Goal: Check status: Check status

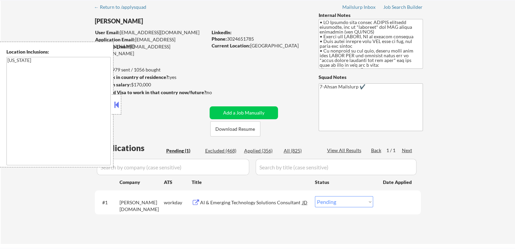
scroll to position [68, 0]
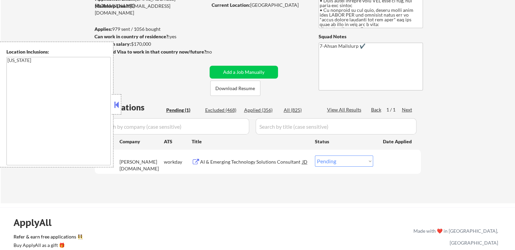
click at [118, 103] on button at bounding box center [116, 105] width 7 height 10
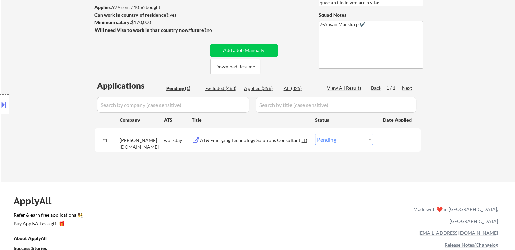
scroll to position [102, 0]
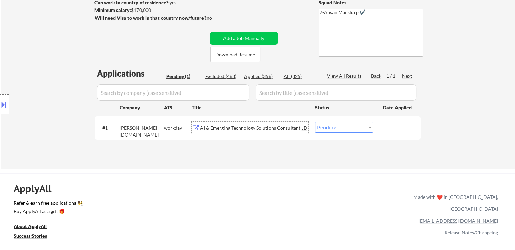
click at [243, 127] on div "AI & Emerging Technology Solutions Consultant" at bounding box center [251, 128] width 102 height 7
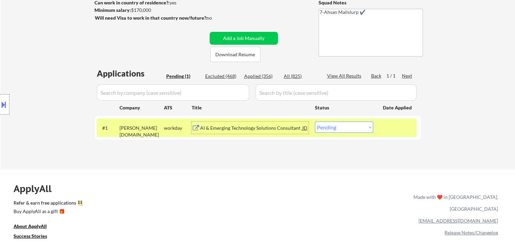
click at [225, 128] on div "AI & Emerging Technology Solutions Consultant" at bounding box center [251, 128] width 102 height 7
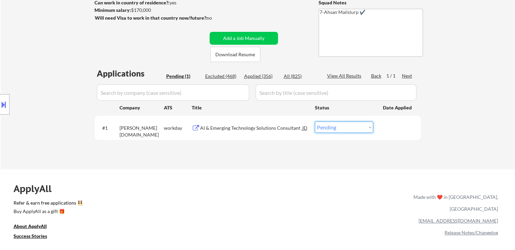
click at [337, 125] on select "Choose an option... Pending Applied Excluded (Questions) Excluded (Expired) Exc…" at bounding box center [344, 127] width 58 height 11
select select ""applied""
click at [315, 122] on select "Choose an option... Pending Applied Excluded (Questions) Excluded (Expired) Exc…" at bounding box center [344, 127] width 58 height 11
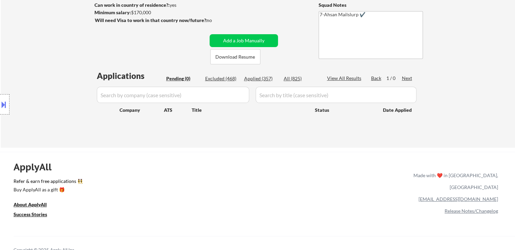
scroll to position [68, 0]
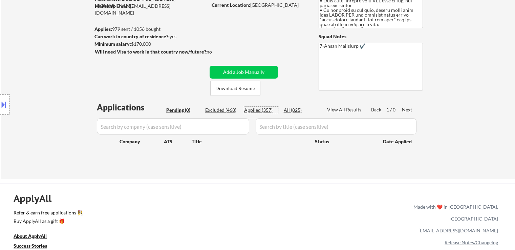
click at [261, 113] on div "Applied (357)" at bounding box center [261, 110] width 34 height 7
select select ""applied""
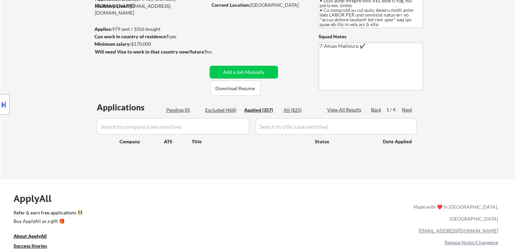
select select ""applied""
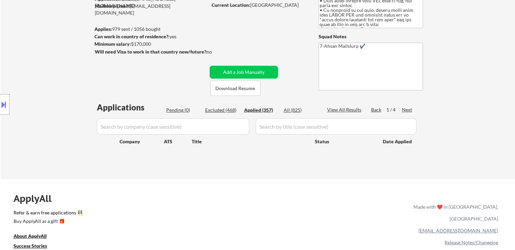
select select ""applied""
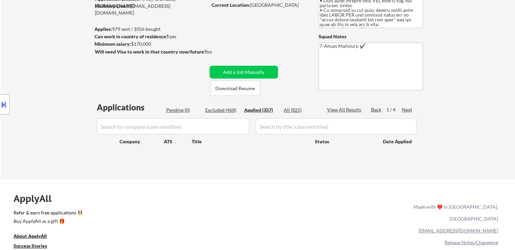
select select ""applied""
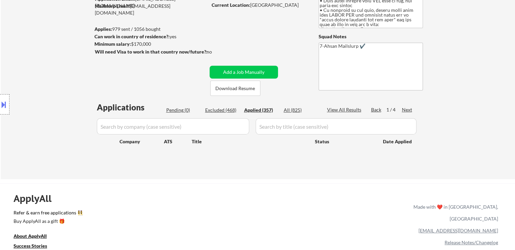
select select ""applied""
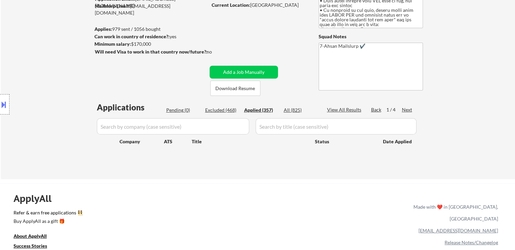
select select ""applied""
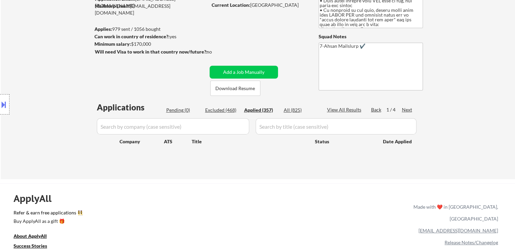
select select ""applied""
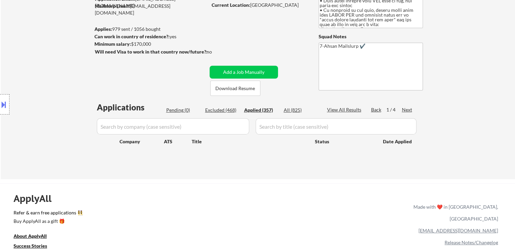
select select ""applied""
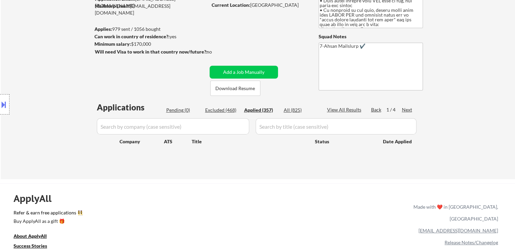
select select ""applied""
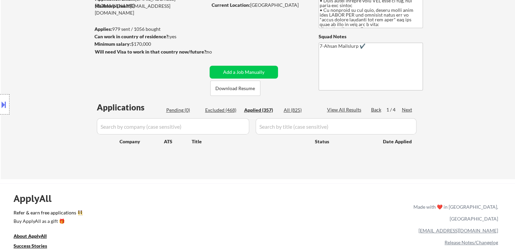
select select ""applied""
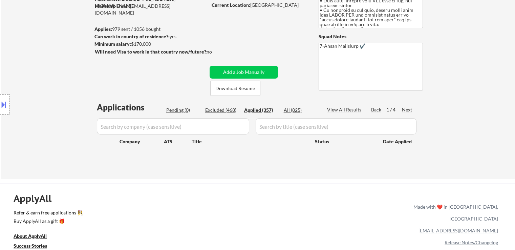
select select ""applied""
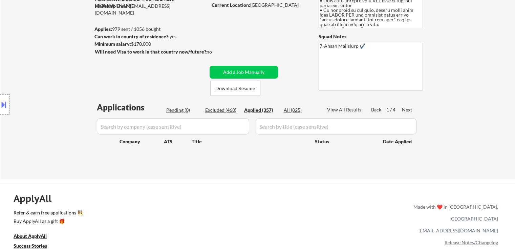
select select ""applied""
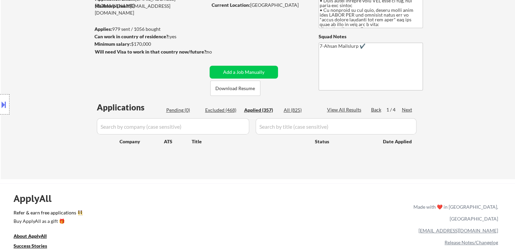
select select ""applied""
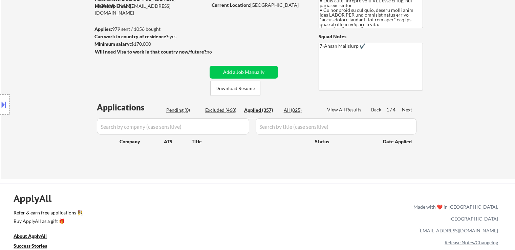
select select ""applied""
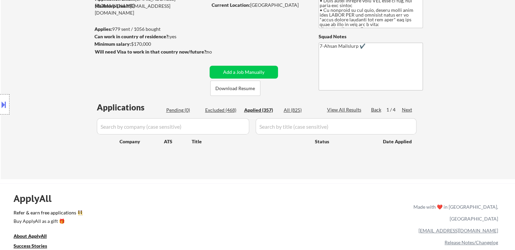
select select ""applied""
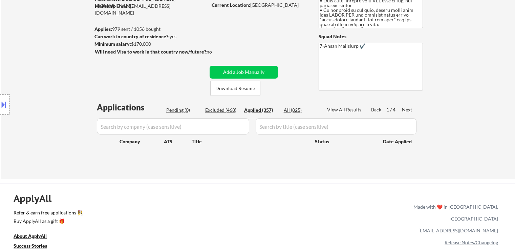
select select ""applied""
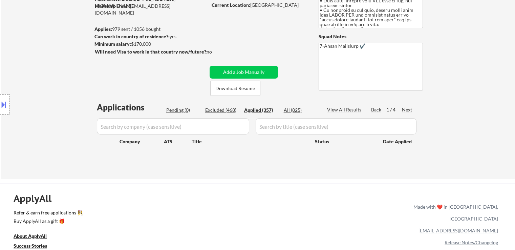
select select ""applied""
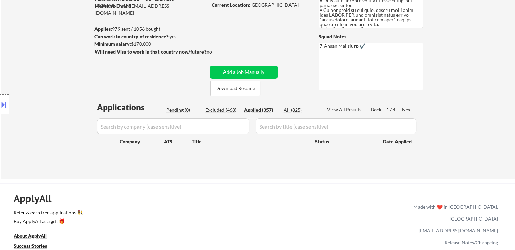
select select ""applied""
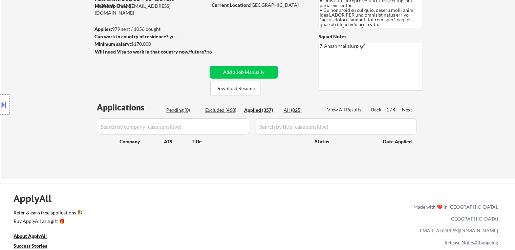
select select ""applied""
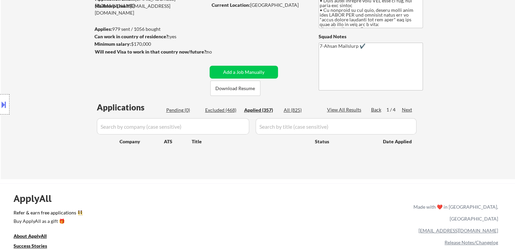
select select ""applied""
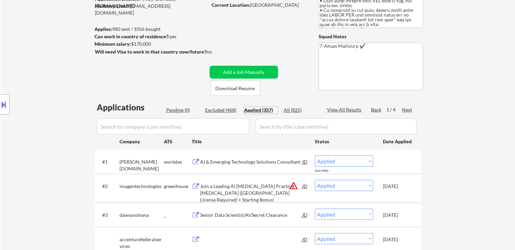
scroll to position [34, 0]
